Goal: Task Accomplishment & Management: Use online tool/utility

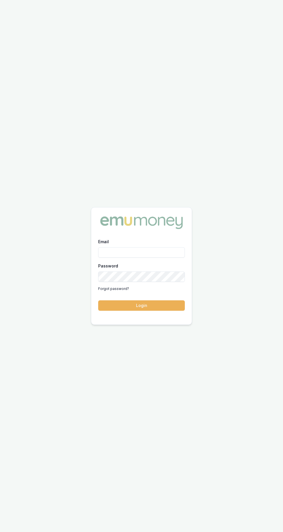
click at [171, 258] on input "Email" at bounding box center [141, 252] width 87 height 10
type input "brad.hearns@emumoney.com.au"
click at [98, 300] on button "Login" at bounding box center [141, 305] width 87 height 10
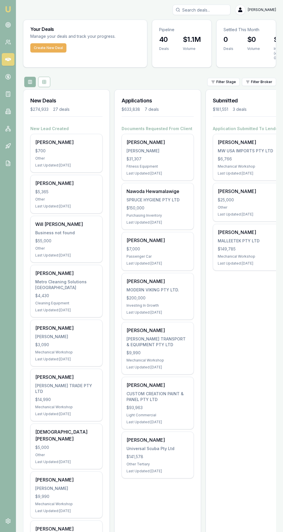
click at [6, 23] on icon at bounding box center [8, 25] width 6 height 6
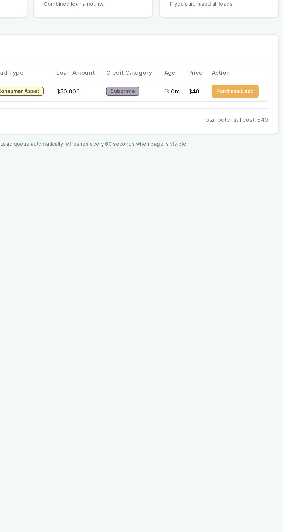
scroll to position [0, 0]
